Goal: Information Seeking & Learning: Learn about a topic

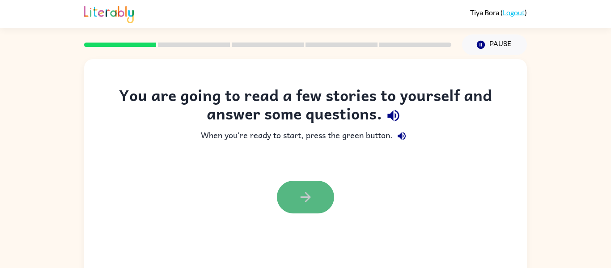
click at [308, 205] on button "button" at bounding box center [305, 197] width 57 height 33
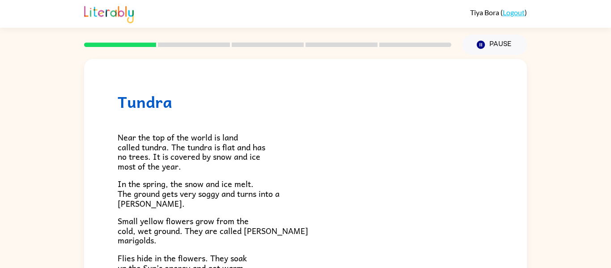
scroll to position [1, 0]
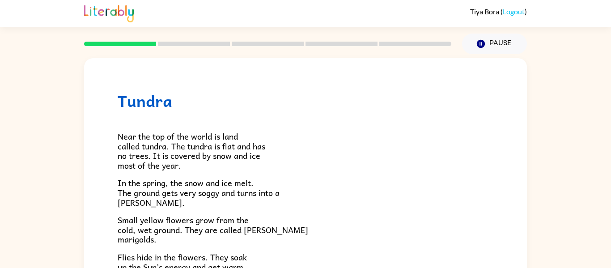
click at [521, 13] on link "Logout" at bounding box center [514, 11] width 22 height 9
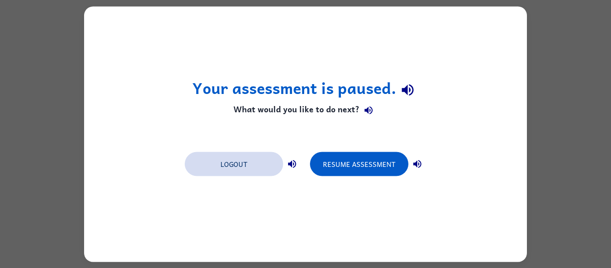
click at [222, 167] on button "Logout" at bounding box center [234, 164] width 98 height 24
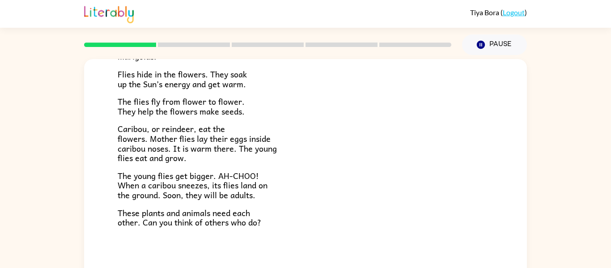
scroll to position [47, 0]
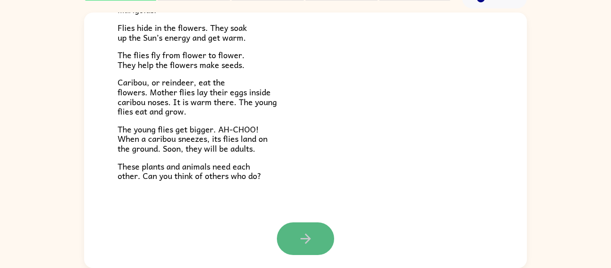
click at [289, 245] on button "button" at bounding box center [305, 238] width 57 height 33
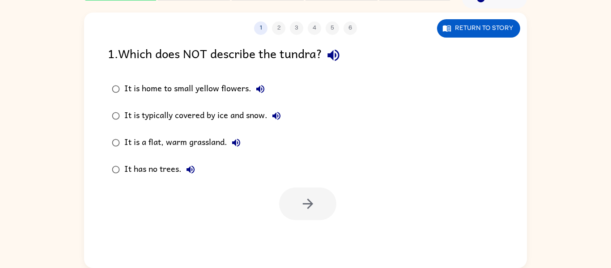
scroll to position [0, 0]
click at [289, 245] on div "1 2 3 4 5 6 Return to story 1 . Which does NOT describe the tundra? It is home …" at bounding box center [305, 141] width 443 height 256
click at [295, 196] on button "button" at bounding box center [307, 204] width 57 height 33
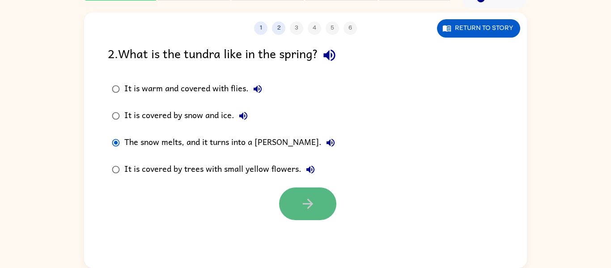
click at [284, 192] on button "button" at bounding box center [307, 204] width 57 height 33
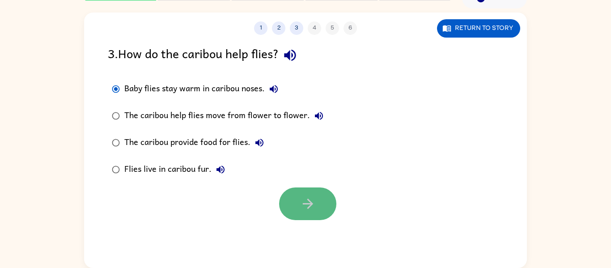
click at [290, 206] on button "button" at bounding box center [307, 204] width 57 height 33
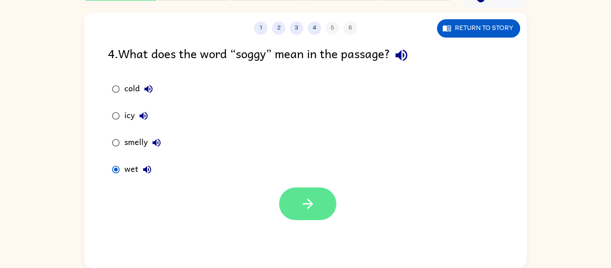
click at [323, 210] on button "button" at bounding box center [307, 204] width 57 height 33
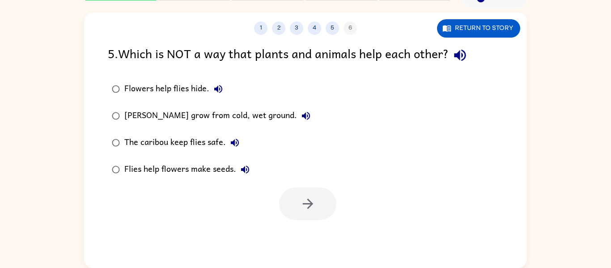
click at [127, 86] on div "Flowers help flies hide." at bounding box center [175, 89] width 103 height 18
click at [303, 197] on icon "button" at bounding box center [308, 204] width 16 height 16
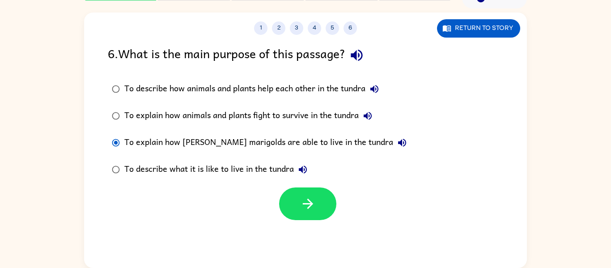
click at [231, 115] on div "To explain how animals and plants fight to survive in the tundra" at bounding box center [250, 116] width 252 height 18
click at [281, 84] on div "To describe how animals and plants help each other in the tundra" at bounding box center [253, 89] width 259 height 18
click at [292, 201] on button "button" at bounding box center [307, 204] width 57 height 33
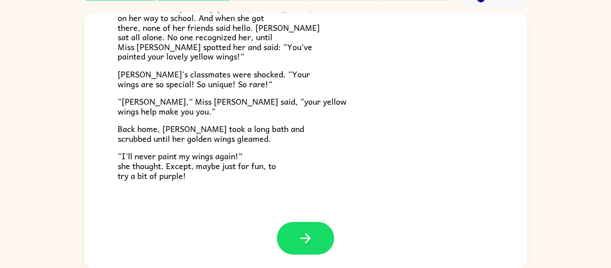
scroll to position [249, 0]
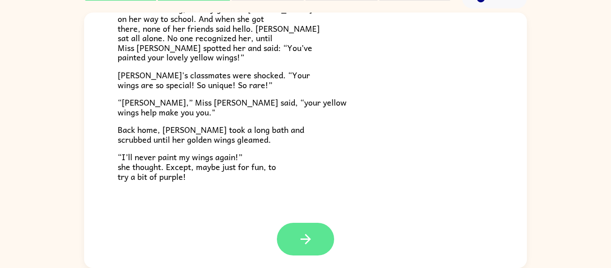
click at [299, 245] on icon "button" at bounding box center [306, 239] width 16 height 16
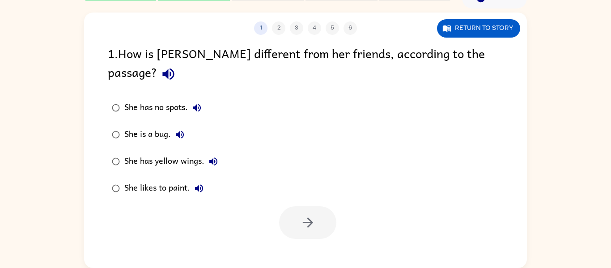
scroll to position [0, 0]
click at [126, 153] on div "She has yellow wings." at bounding box center [173, 162] width 98 height 18
click at [291, 206] on button "button" at bounding box center [307, 222] width 57 height 33
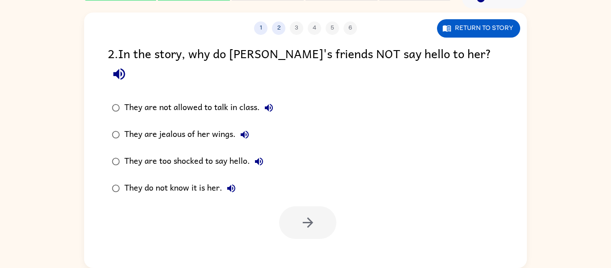
click at [151, 179] on div "They do not know it is her." at bounding box center [182, 188] width 116 height 18
click at [291, 206] on button "button" at bounding box center [307, 222] width 57 height 33
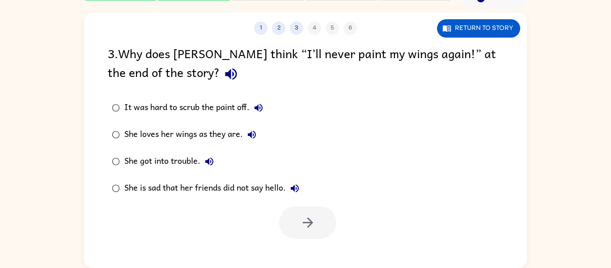
click at [169, 132] on div "She loves her wings as they are." at bounding box center [192, 135] width 137 height 18
click at [300, 215] on icon "button" at bounding box center [308, 223] width 16 height 16
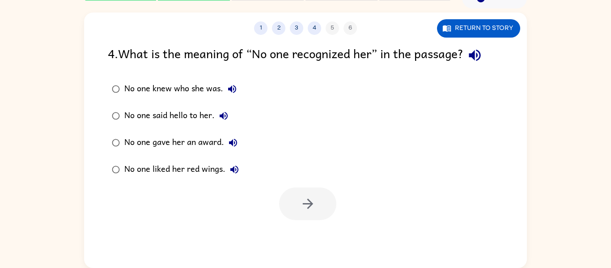
click at [135, 88] on div "No one knew who she was." at bounding box center [182, 89] width 117 height 18
click at [303, 206] on icon "button" at bounding box center [308, 204] width 16 height 16
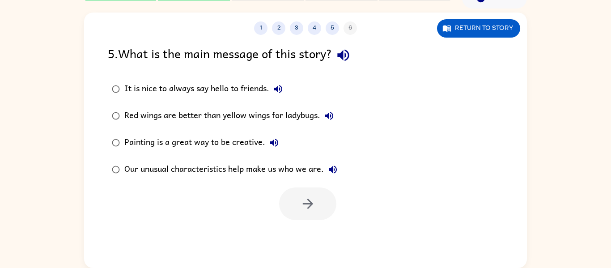
click at [216, 167] on div "Our unusual characteristics help make us who we are." at bounding box center [233, 170] width 218 height 18
click at [292, 212] on button "button" at bounding box center [307, 204] width 57 height 33
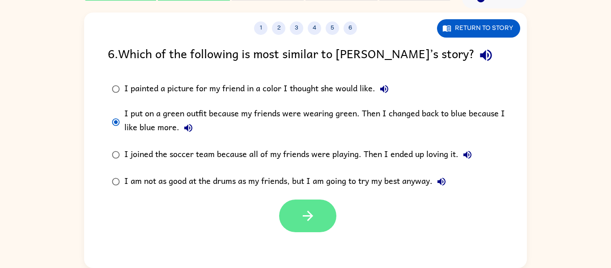
click at [300, 223] on icon "button" at bounding box center [308, 216] width 16 height 16
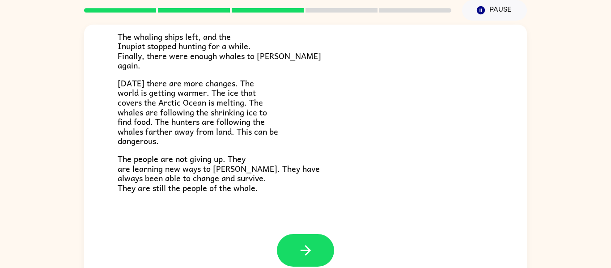
scroll to position [47, 0]
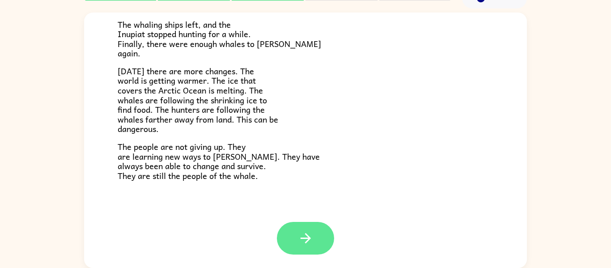
click at [298, 233] on icon "button" at bounding box center [306, 239] width 16 height 16
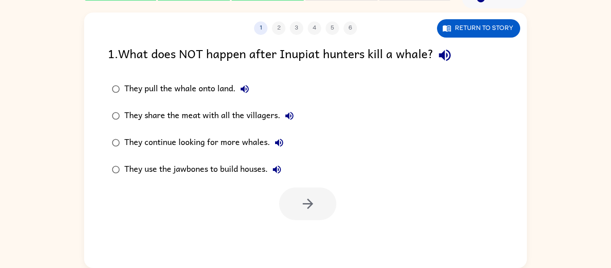
scroll to position [0, 0]
click at [304, 188] on button "button" at bounding box center [307, 204] width 57 height 33
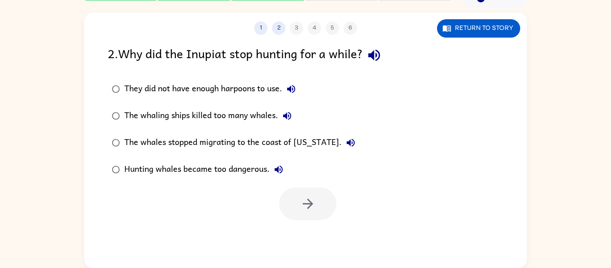
click at [173, 117] on div "The whaling ships killed too many whales." at bounding box center [210, 116] width 172 height 18
click at [325, 191] on button "button" at bounding box center [307, 204] width 57 height 33
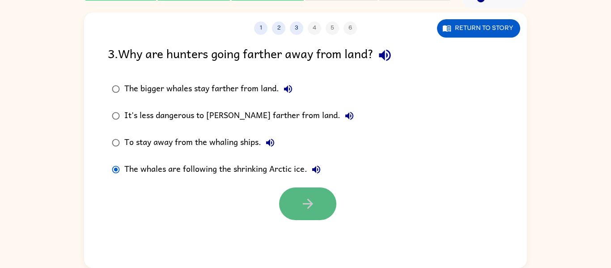
click at [288, 211] on button "button" at bounding box center [307, 204] width 57 height 33
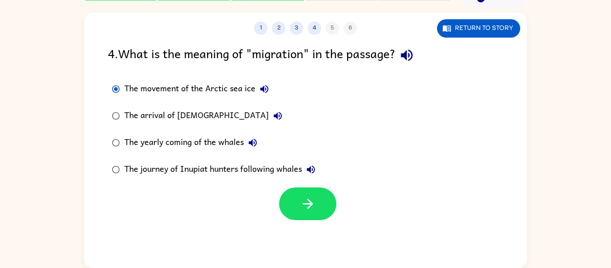
click at [306, 186] on div at bounding box center [305, 201] width 443 height 37
click at [308, 194] on button "button" at bounding box center [307, 204] width 57 height 33
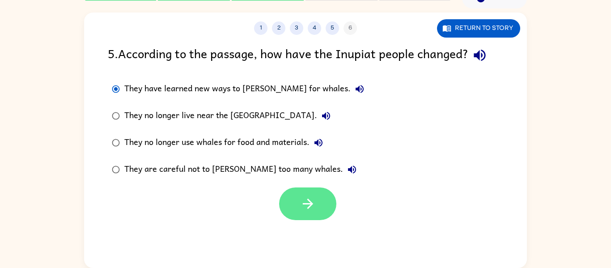
click at [288, 198] on button "button" at bounding box center [307, 204] width 57 height 33
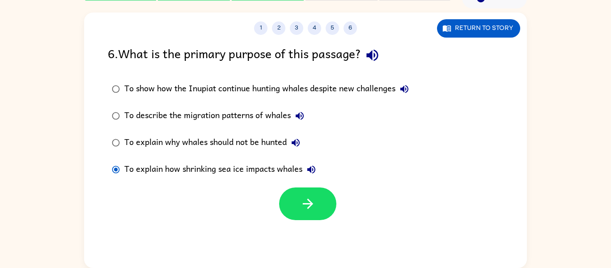
click at [161, 91] on div "To show how the Inupiat continue hunting whales despite new challenges" at bounding box center [268, 89] width 289 height 18
click at [318, 212] on button "button" at bounding box center [307, 204] width 57 height 33
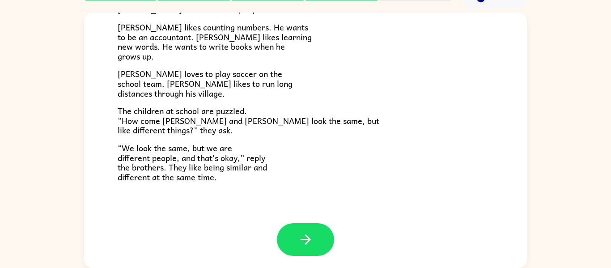
scroll to position [194, 0]
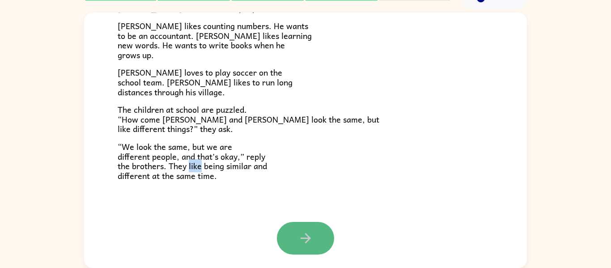
click at [303, 246] on icon "button" at bounding box center [306, 239] width 16 height 16
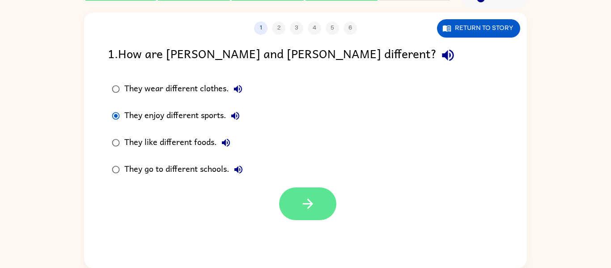
click at [313, 218] on button "button" at bounding box center [307, 204] width 57 height 33
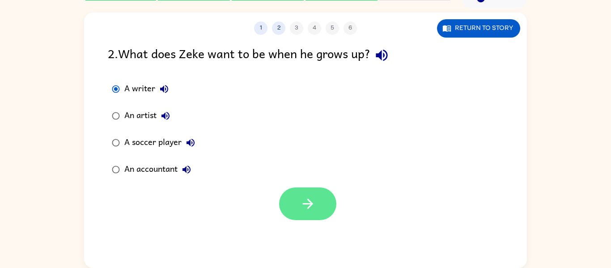
click at [284, 196] on button "button" at bounding box center [307, 204] width 57 height 33
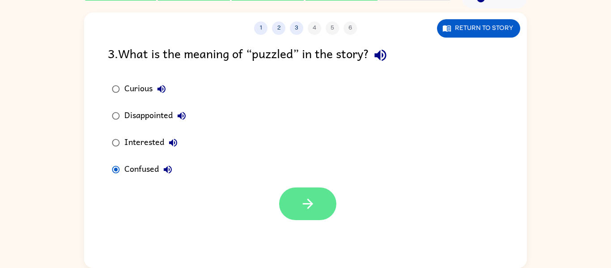
click at [303, 198] on icon "button" at bounding box center [308, 204] width 16 height 16
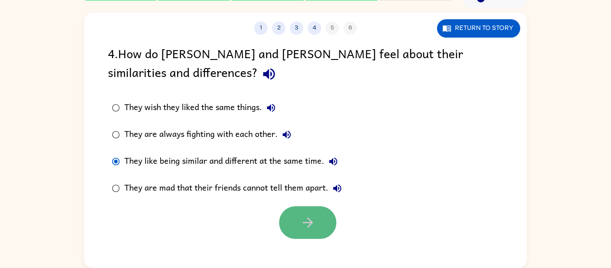
click at [301, 215] on icon "button" at bounding box center [308, 223] width 16 height 16
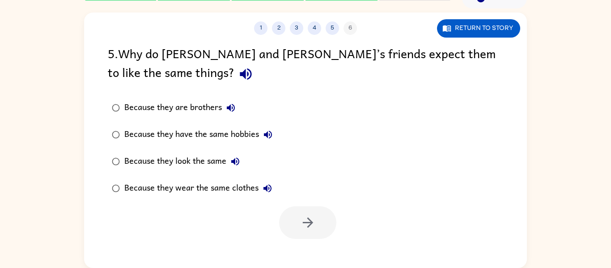
click at [154, 162] on div "Because they look the same" at bounding box center [184, 162] width 120 height 18
click at [326, 231] on button "button" at bounding box center [307, 222] width 57 height 33
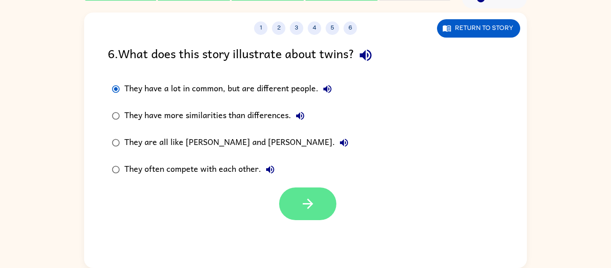
click at [290, 194] on button "button" at bounding box center [307, 204] width 57 height 33
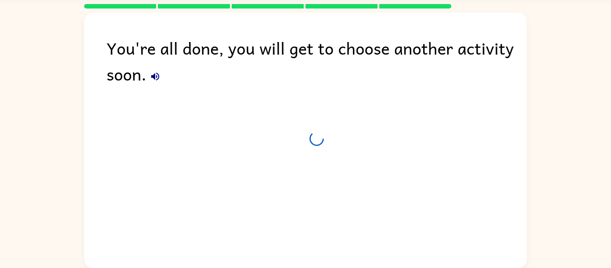
scroll to position [30, 0]
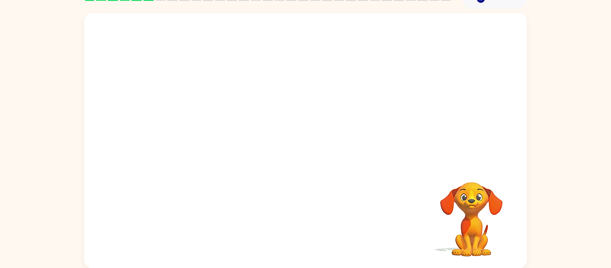
scroll to position [45, 0]
click at [531, 237] on div "Your browser must support playing .mp4 files to use Literably. Please try using…" at bounding box center [305, 140] width 611 height 260
click at [531, 233] on div "Your browser must support playing .mp4 files to use Literably. Please try using…" at bounding box center [305, 140] width 611 height 260
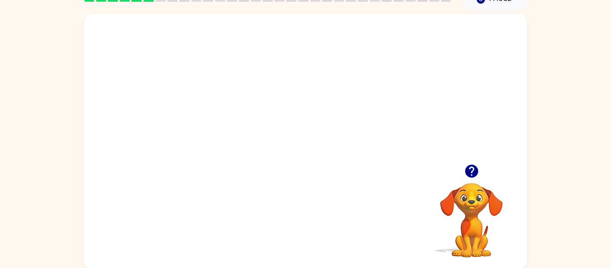
scroll to position [46, 0]
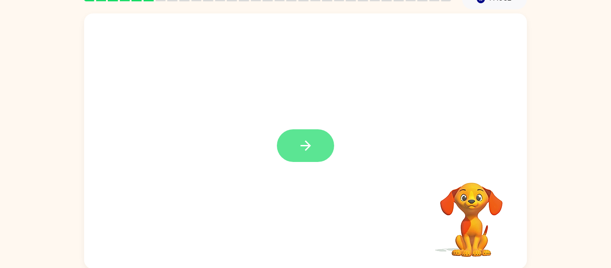
click at [293, 143] on button "button" at bounding box center [305, 145] width 57 height 33
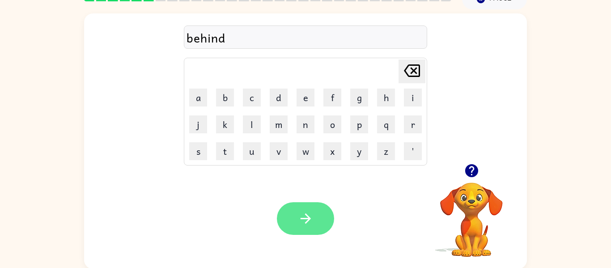
click at [309, 206] on button "button" at bounding box center [305, 218] width 57 height 33
click at [297, 208] on button "button" at bounding box center [305, 218] width 57 height 33
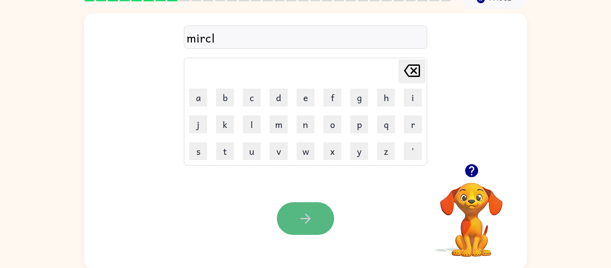
click at [315, 231] on button "button" at bounding box center [305, 218] width 57 height 33
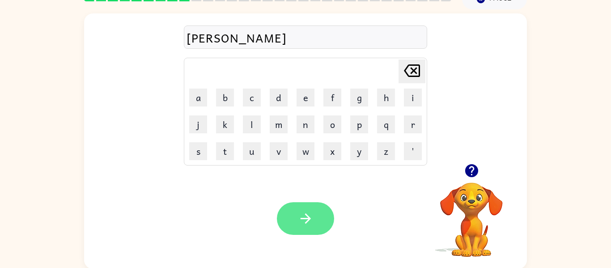
click at [325, 225] on button "button" at bounding box center [305, 218] width 57 height 33
click at [310, 219] on icon "button" at bounding box center [305, 219] width 10 height 10
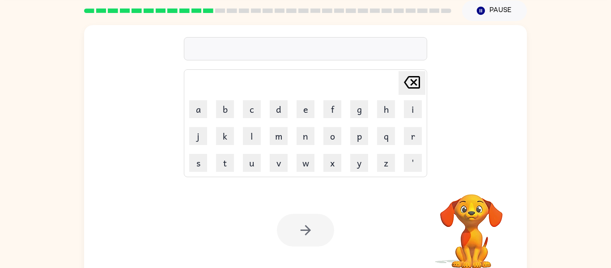
scroll to position [47, 0]
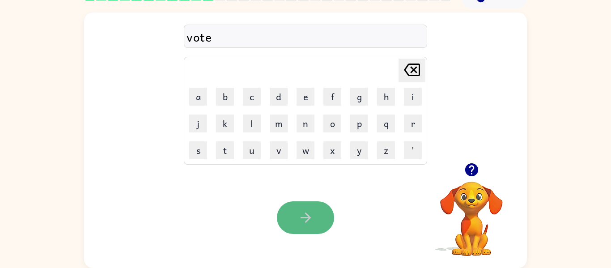
click at [312, 228] on button "button" at bounding box center [305, 217] width 57 height 33
click at [285, 227] on button "button" at bounding box center [305, 217] width 57 height 33
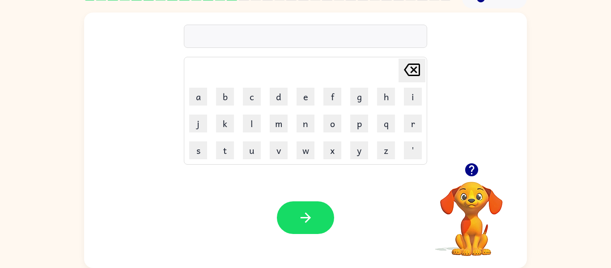
click at [466, 166] on icon "button" at bounding box center [472, 170] width 16 height 16
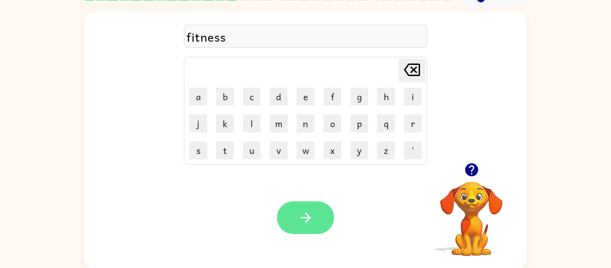
click at [290, 205] on button "button" at bounding box center [305, 217] width 57 height 33
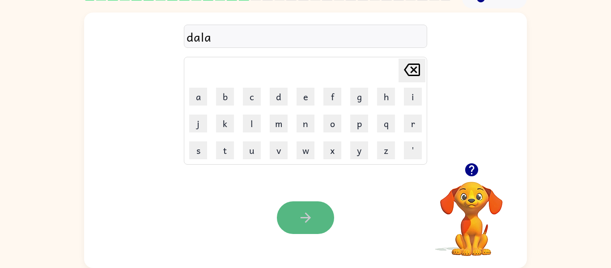
click at [292, 217] on button "button" at bounding box center [305, 217] width 57 height 33
click at [314, 205] on button "button" at bounding box center [305, 217] width 57 height 33
click at [328, 219] on button "button" at bounding box center [305, 217] width 57 height 33
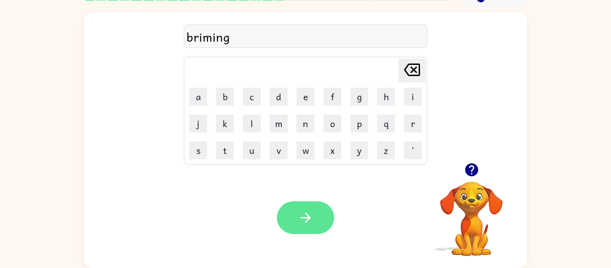
click at [301, 219] on icon "button" at bounding box center [306, 218] width 16 height 16
click at [301, 219] on div at bounding box center [305, 217] width 57 height 33
click at [301, 223] on icon "button" at bounding box center [306, 218] width 16 height 16
click at [292, 224] on button "button" at bounding box center [305, 217] width 57 height 33
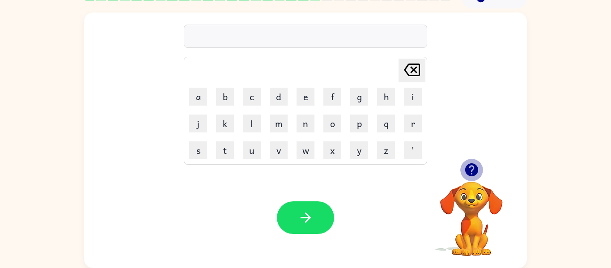
click at [466, 167] on icon "button" at bounding box center [471, 169] width 13 height 13
click at [275, 94] on button "d" at bounding box center [279, 97] width 18 height 18
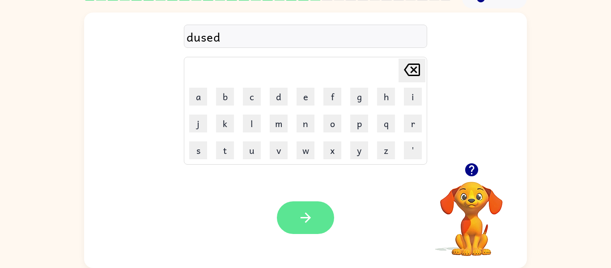
click at [279, 218] on button "button" at bounding box center [305, 217] width 57 height 33
click at [293, 220] on button "button" at bounding box center [305, 217] width 57 height 33
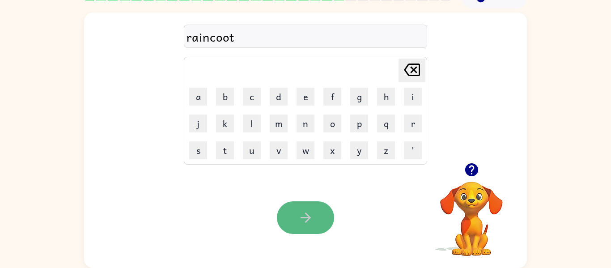
click at [306, 229] on button "button" at bounding box center [305, 217] width 57 height 33
click at [312, 226] on button "button" at bounding box center [305, 217] width 57 height 33
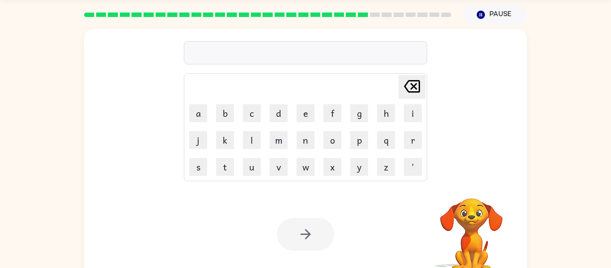
scroll to position [30, 0]
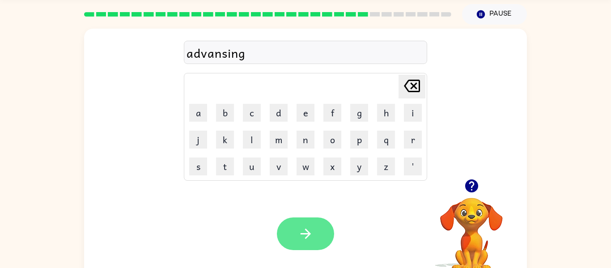
click at [309, 225] on button "button" at bounding box center [305, 234] width 57 height 33
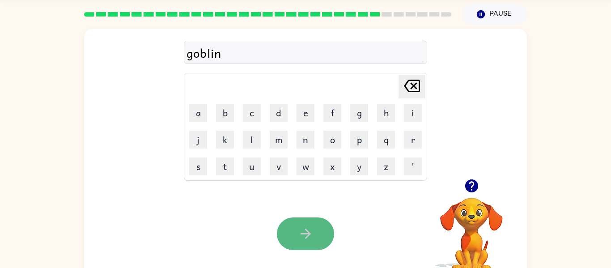
click at [290, 221] on button "button" at bounding box center [305, 234] width 57 height 33
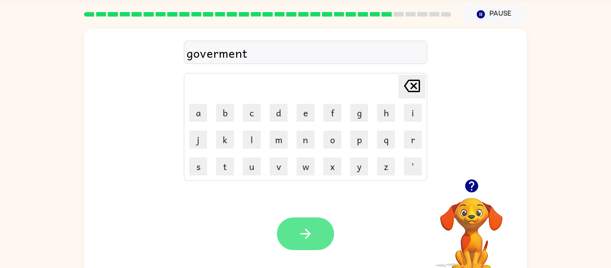
click at [303, 239] on icon "button" at bounding box center [306, 234] width 16 height 16
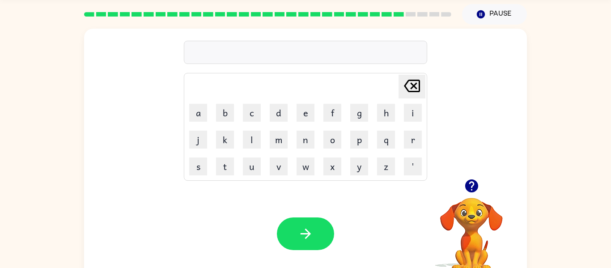
click at [466, 183] on icon "button" at bounding box center [471, 185] width 13 height 13
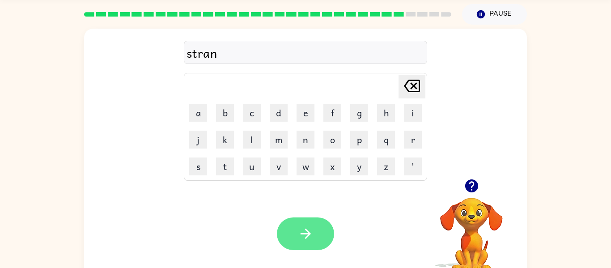
click at [313, 224] on button "button" at bounding box center [305, 234] width 57 height 33
click at [322, 222] on button "button" at bounding box center [305, 234] width 57 height 33
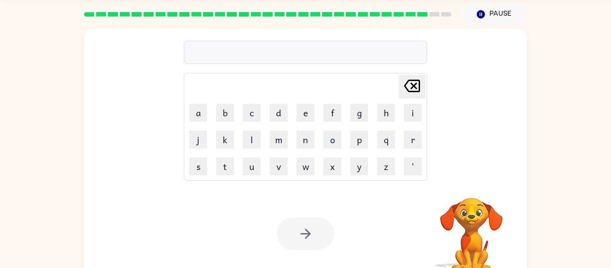
click at [208, 193] on div "Your browser must support playing .mp4 files to use Literably. Please try using…" at bounding box center [305, 234] width 443 height 101
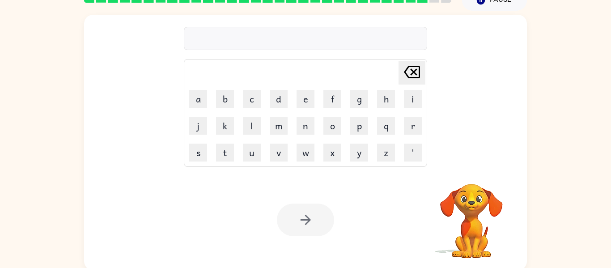
scroll to position [47, 0]
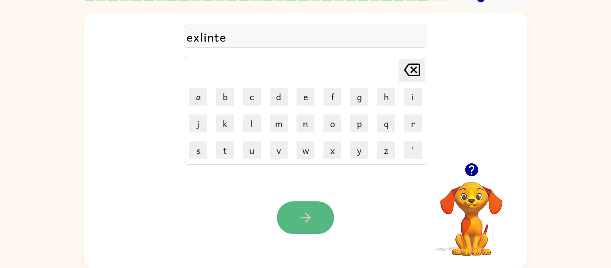
click at [280, 212] on button "button" at bounding box center [305, 217] width 57 height 33
click at [302, 231] on button "button" at bounding box center [305, 217] width 57 height 33
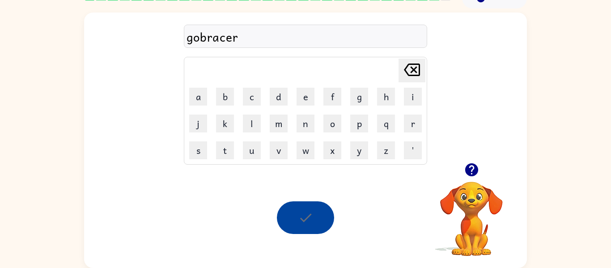
scroll to position [30, 0]
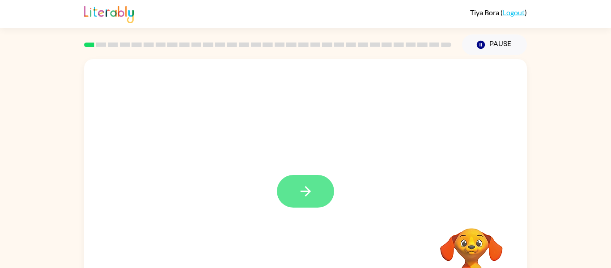
click at [303, 184] on icon "button" at bounding box center [306, 192] width 16 height 16
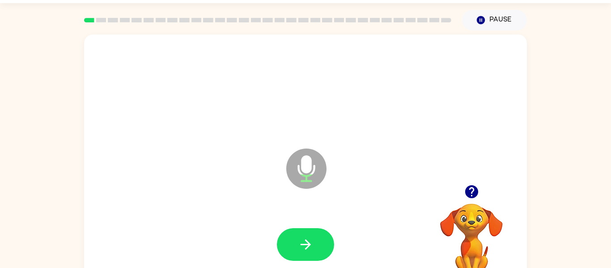
scroll to position [25, 0]
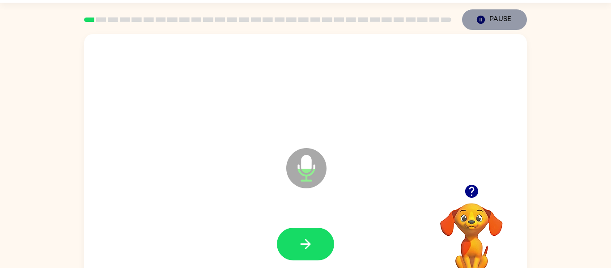
click at [489, 24] on button "Pause Pause" at bounding box center [494, 19] width 65 height 21
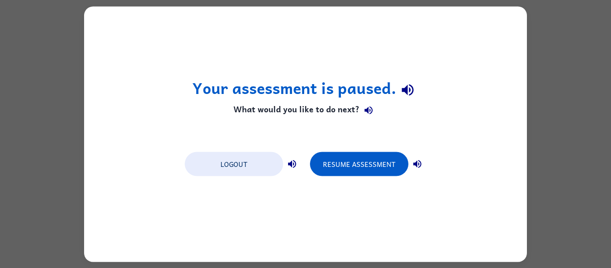
scroll to position [0, 0]
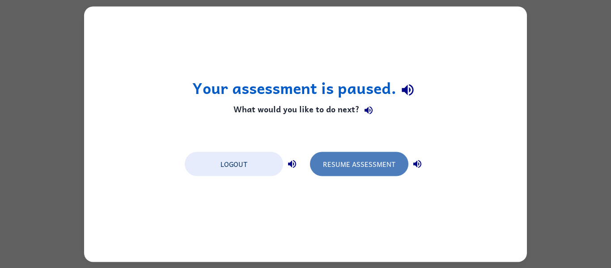
click at [331, 159] on button "Resume Assessment" at bounding box center [359, 164] width 98 height 24
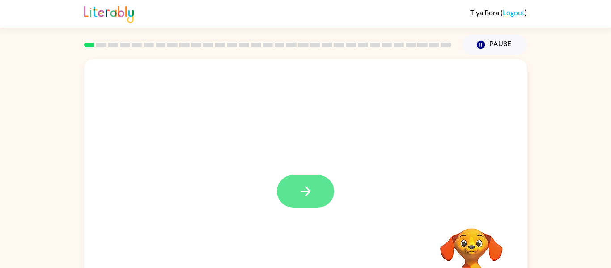
click at [295, 199] on button "button" at bounding box center [305, 191] width 57 height 33
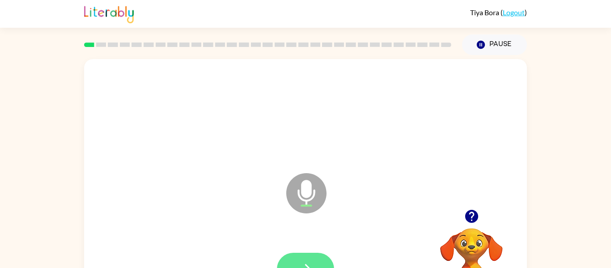
click at [296, 263] on button "button" at bounding box center [305, 269] width 57 height 33
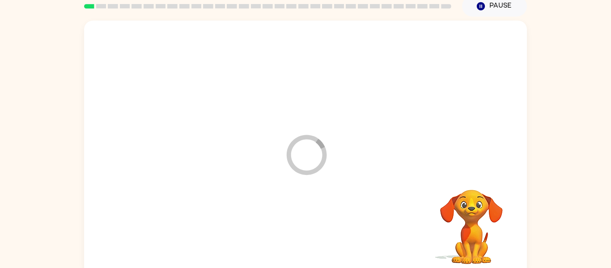
scroll to position [47, 0]
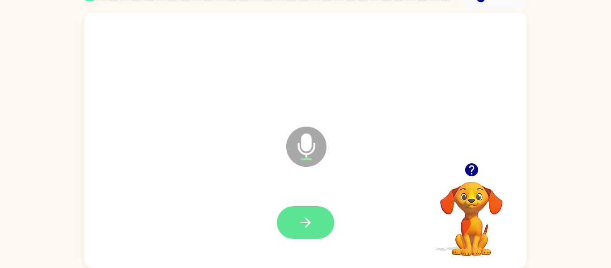
click at [291, 211] on button "button" at bounding box center [305, 222] width 57 height 33
click at [295, 227] on button "button" at bounding box center [305, 222] width 57 height 33
click at [315, 237] on button "button" at bounding box center [305, 222] width 57 height 33
click at [298, 223] on icon "button" at bounding box center [306, 223] width 16 height 16
click at [298, 220] on icon "button" at bounding box center [306, 223] width 16 height 16
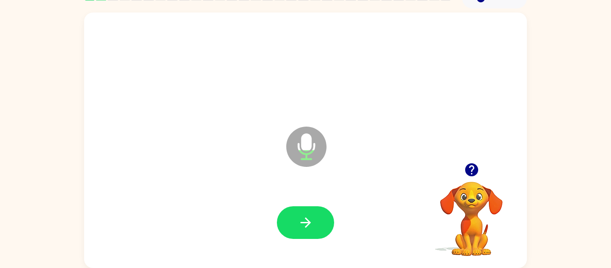
click at [298, 220] on icon "button" at bounding box center [306, 223] width 16 height 16
click at [299, 227] on icon "button" at bounding box center [306, 223] width 16 height 16
click at [302, 230] on icon "button" at bounding box center [306, 223] width 16 height 16
click at [301, 230] on icon "button" at bounding box center [306, 223] width 16 height 16
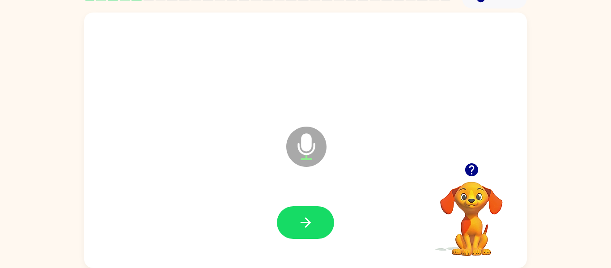
click at [301, 230] on icon "button" at bounding box center [306, 223] width 16 height 16
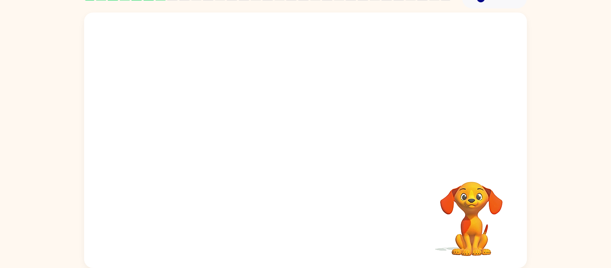
click at [453, 227] on video "Your browser must support playing .mp4 files to use Literably. Please try using…" at bounding box center [472, 213] width 90 height 90
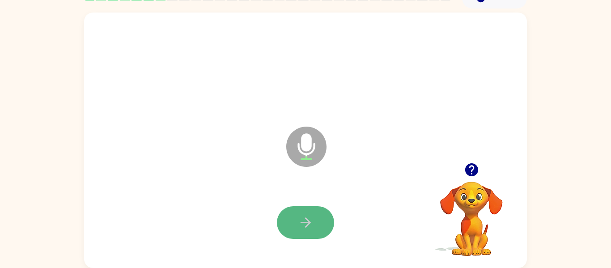
click at [295, 236] on button "button" at bounding box center [305, 222] width 57 height 33
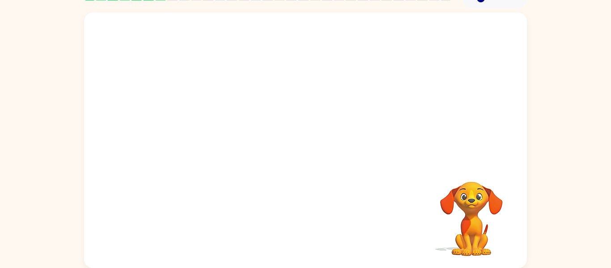
click at [493, 194] on video "Your browser must support playing .mp4 files to use Literably. Please try using…" at bounding box center [472, 213] width 90 height 90
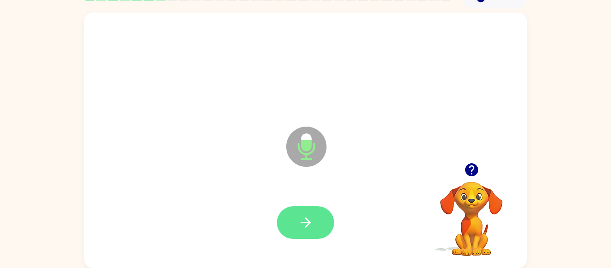
click at [294, 234] on button "button" at bounding box center [305, 222] width 57 height 33
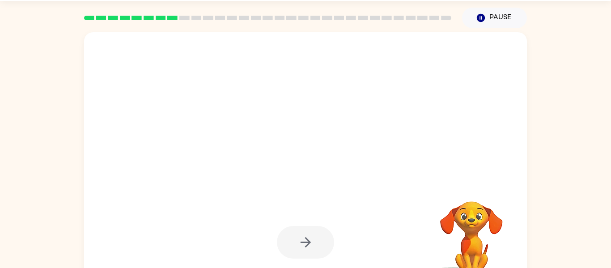
scroll to position [33, 0]
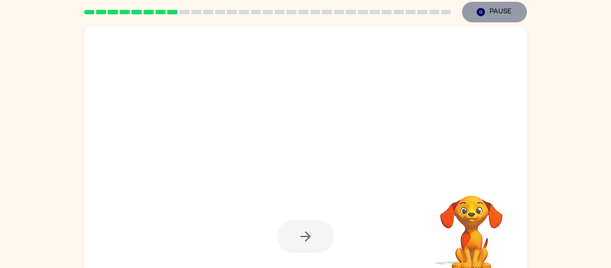
click at [502, 11] on button "Pause Pause" at bounding box center [494, 12] width 65 height 21
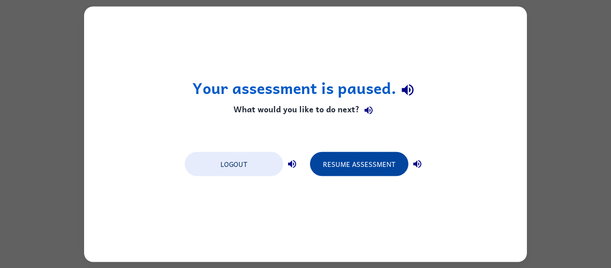
click at [357, 169] on button "Resume Assessment" at bounding box center [359, 164] width 98 height 24
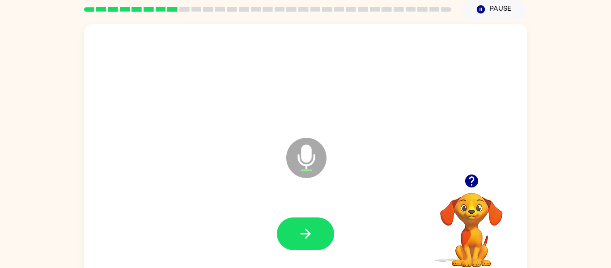
scroll to position [40, 0]
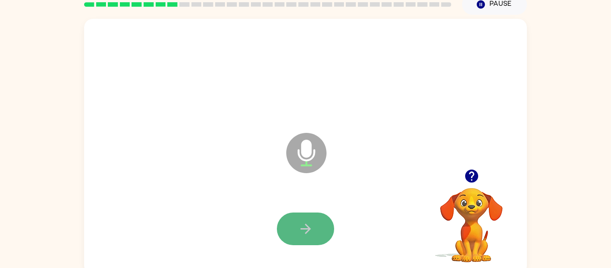
click at [302, 214] on button "button" at bounding box center [305, 229] width 57 height 33
click at [284, 227] on button "button" at bounding box center [305, 229] width 57 height 33
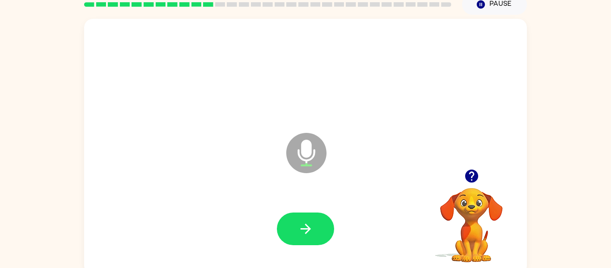
click at [284, 227] on button "button" at bounding box center [305, 229] width 57 height 33
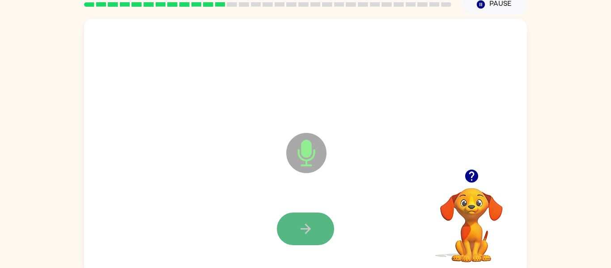
click at [284, 222] on button "button" at bounding box center [305, 229] width 57 height 33
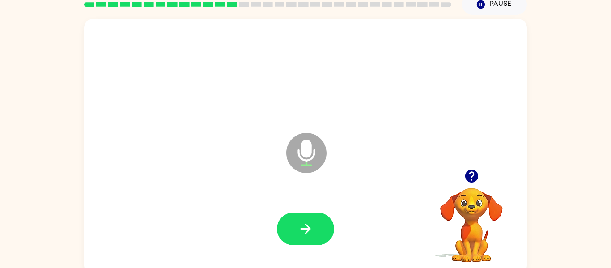
click at [284, 222] on button "button" at bounding box center [305, 229] width 57 height 33
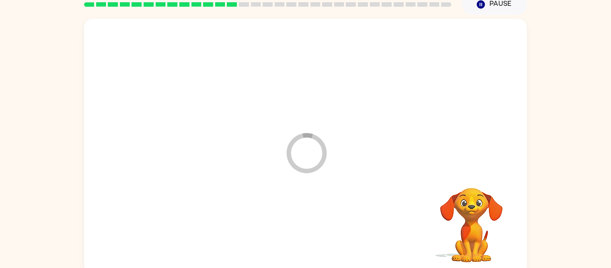
click at [284, 222] on div at bounding box center [305, 228] width 425 height 73
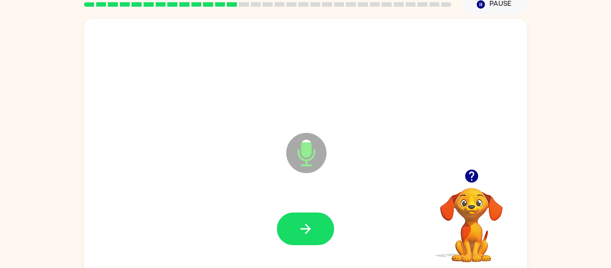
click at [284, 222] on button "button" at bounding box center [305, 229] width 57 height 33
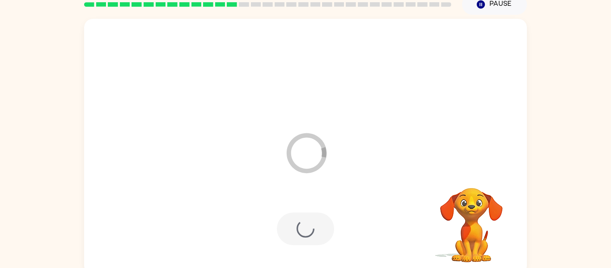
click at [284, 222] on div at bounding box center [305, 229] width 57 height 33
click at [284, 222] on div at bounding box center [305, 228] width 425 height 73
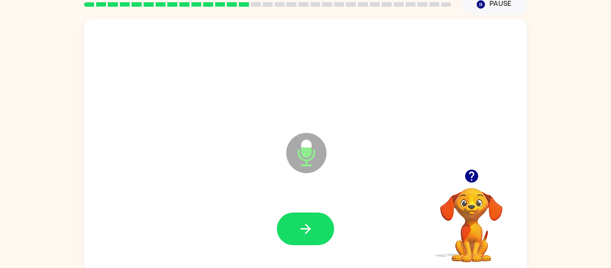
click at [284, 222] on button "button" at bounding box center [305, 229] width 57 height 33
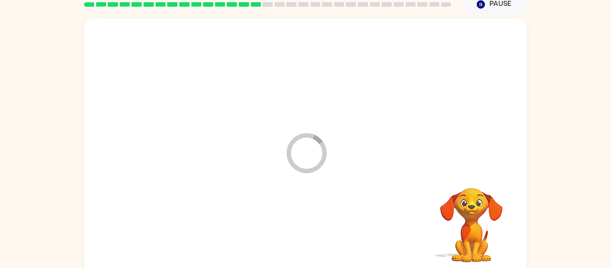
click at [284, 222] on div at bounding box center [305, 228] width 425 height 73
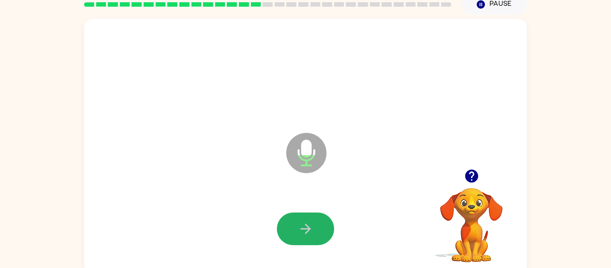
click at [284, 222] on button "button" at bounding box center [305, 229] width 57 height 33
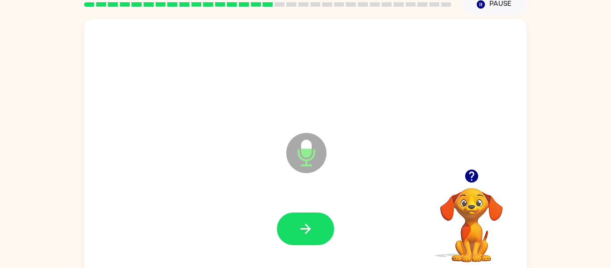
click at [284, 222] on button "button" at bounding box center [305, 229] width 57 height 33
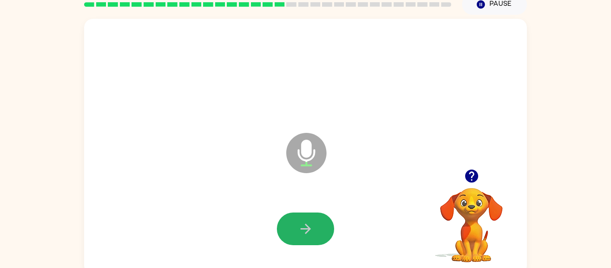
click at [284, 222] on button "button" at bounding box center [305, 229] width 57 height 33
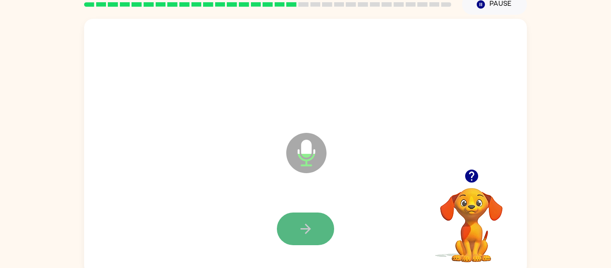
click at [285, 225] on button "button" at bounding box center [305, 229] width 57 height 33
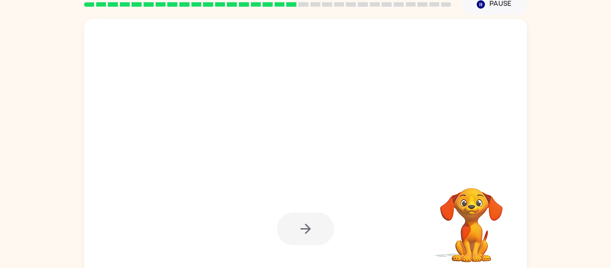
click at [285, 225] on div at bounding box center [305, 229] width 57 height 33
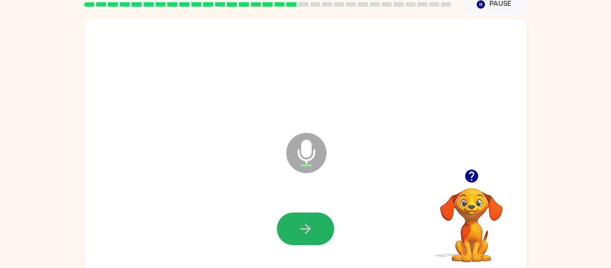
click at [285, 225] on button "button" at bounding box center [305, 229] width 57 height 33
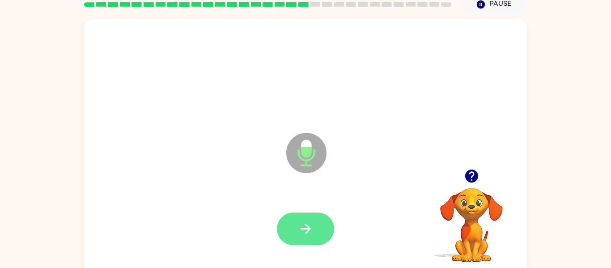
click at [316, 237] on button "button" at bounding box center [305, 229] width 57 height 33
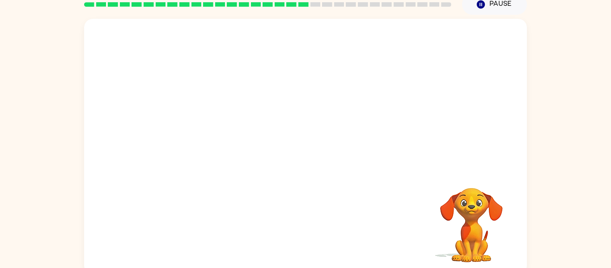
click at [316, 237] on div "Your browser must support playing .mp4 files to use Literably. Please try using…" at bounding box center [305, 147] width 443 height 256
click at [609, 265] on div "Your browser must support playing .mp4 files to use Literably. Please try using…" at bounding box center [305, 145] width 611 height 260
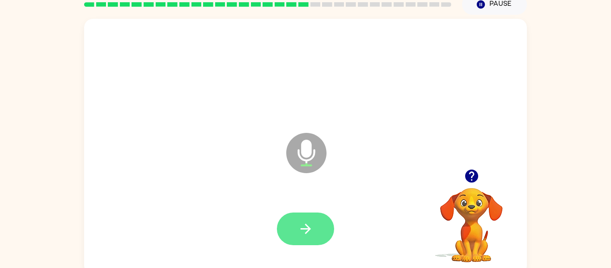
click at [318, 231] on button "button" at bounding box center [305, 229] width 57 height 33
click at [286, 220] on button "button" at bounding box center [305, 229] width 57 height 33
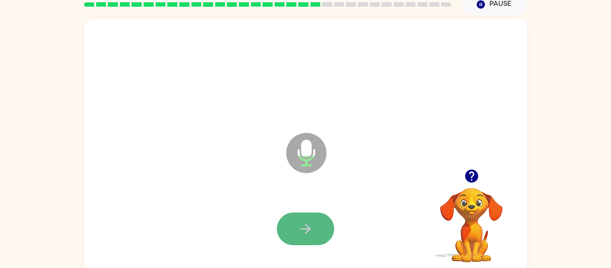
click at [292, 241] on button "button" at bounding box center [305, 229] width 57 height 33
click at [296, 226] on button "button" at bounding box center [305, 229] width 57 height 33
click at [282, 233] on button "button" at bounding box center [305, 229] width 57 height 33
click at [309, 216] on button "button" at bounding box center [305, 229] width 57 height 33
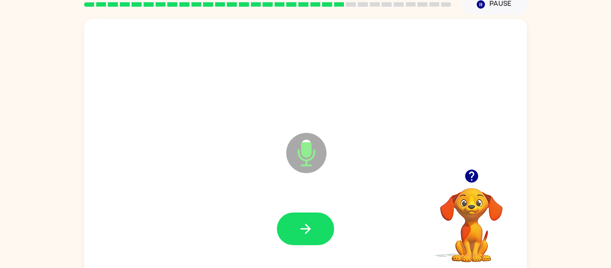
click at [309, 216] on button "button" at bounding box center [305, 229] width 57 height 33
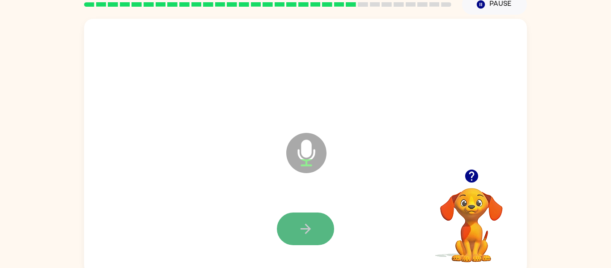
click at [310, 216] on button "button" at bounding box center [305, 229] width 57 height 33
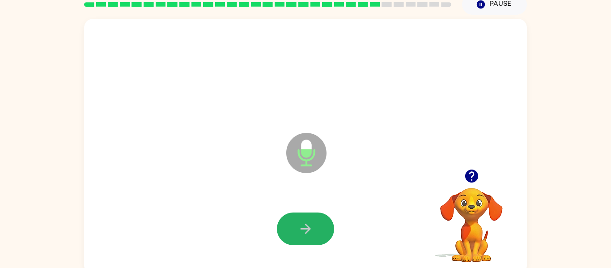
click at [310, 216] on button "button" at bounding box center [305, 229] width 57 height 33
click at [294, 219] on button "button" at bounding box center [305, 229] width 57 height 33
click at [294, 220] on button "button" at bounding box center [305, 229] width 57 height 33
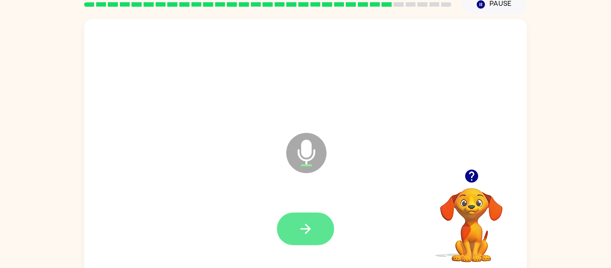
click at [290, 235] on button "button" at bounding box center [305, 229] width 57 height 33
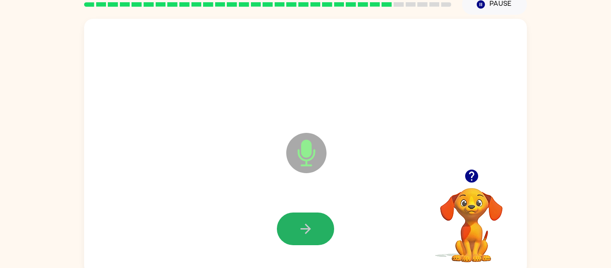
click at [303, 233] on icon "button" at bounding box center [306, 229] width 16 height 16
click at [299, 218] on button "button" at bounding box center [305, 229] width 57 height 33
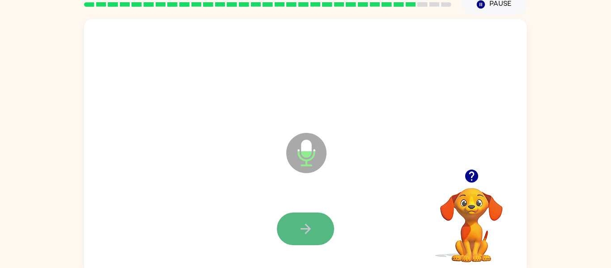
click at [296, 219] on button "button" at bounding box center [305, 229] width 57 height 33
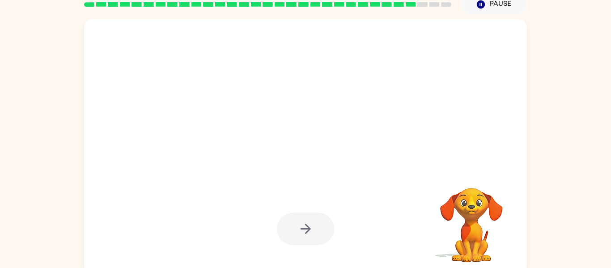
click at [296, 219] on div at bounding box center [305, 229] width 57 height 33
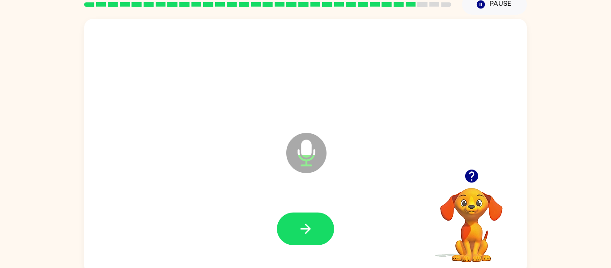
click at [296, 219] on button "button" at bounding box center [305, 229] width 57 height 33
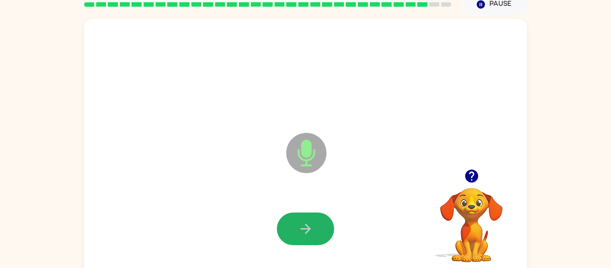
click at [296, 219] on button "button" at bounding box center [305, 229] width 57 height 33
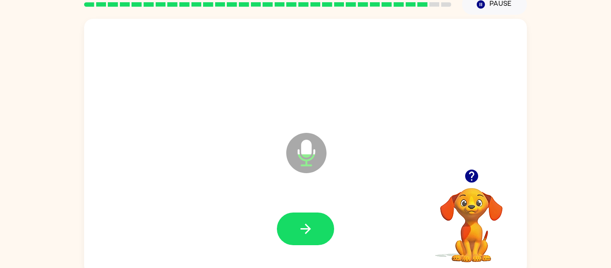
click at [296, 219] on button "button" at bounding box center [305, 229] width 57 height 33
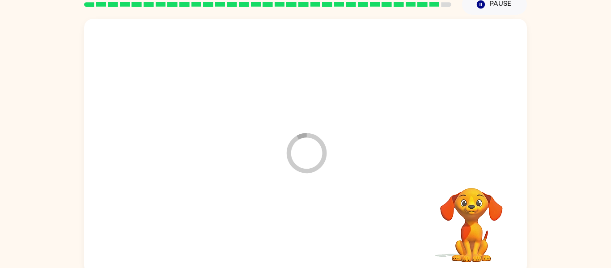
click at [296, 219] on div at bounding box center [305, 228] width 425 height 73
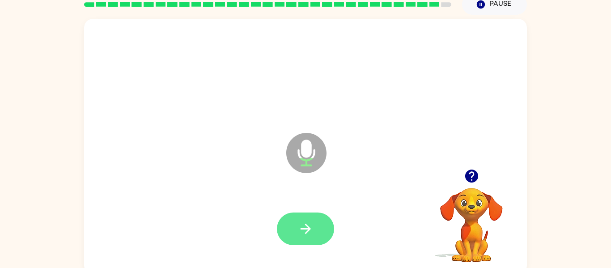
click at [319, 223] on button "button" at bounding box center [305, 229] width 57 height 33
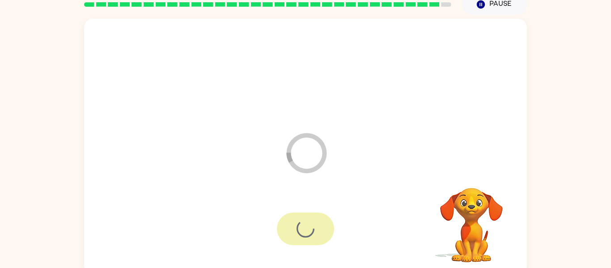
click at [319, 223] on div at bounding box center [305, 229] width 57 height 33
